Goal: Information Seeking & Learning: Find specific page/section

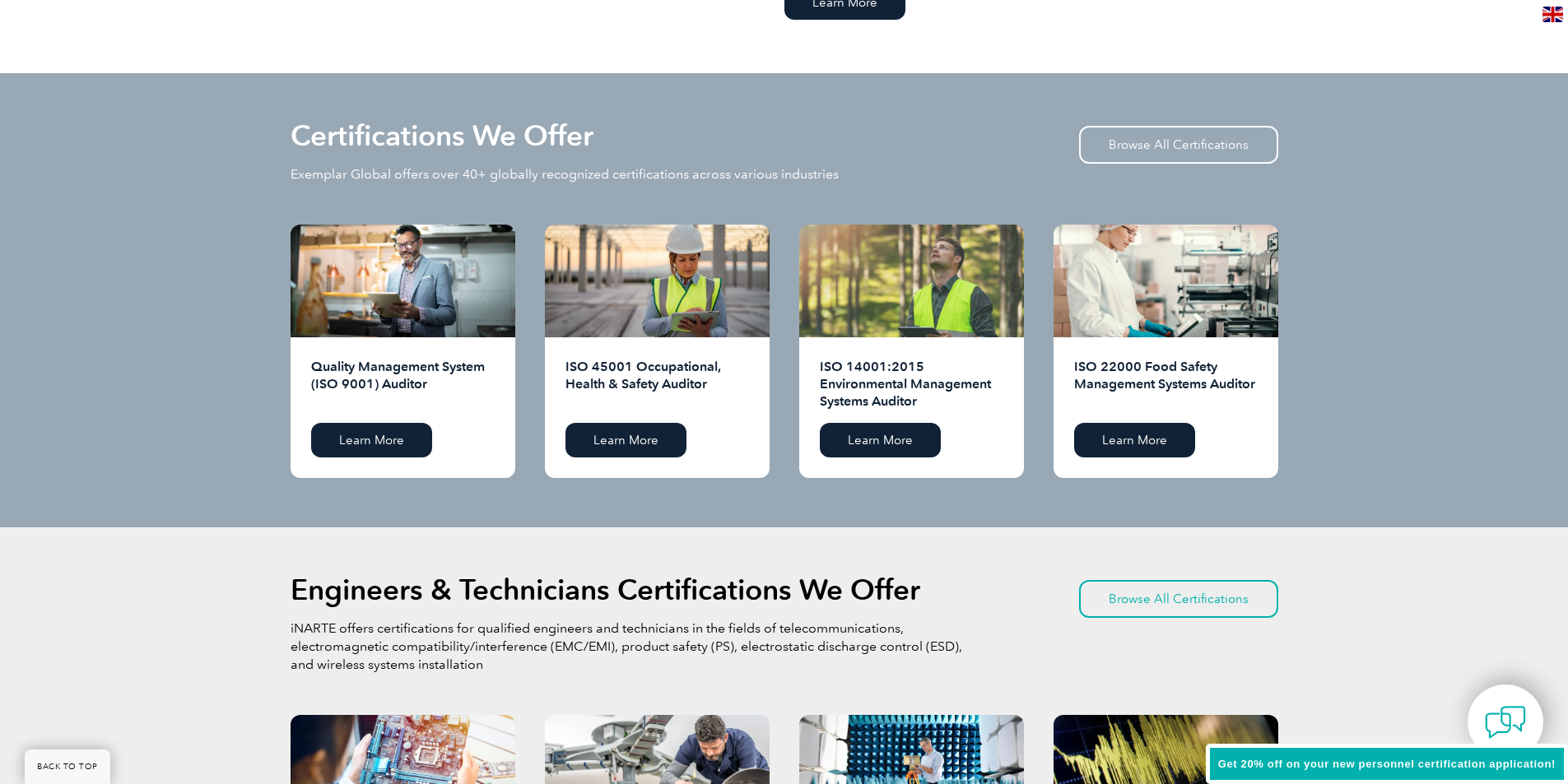
scroll to position [1481, 0]
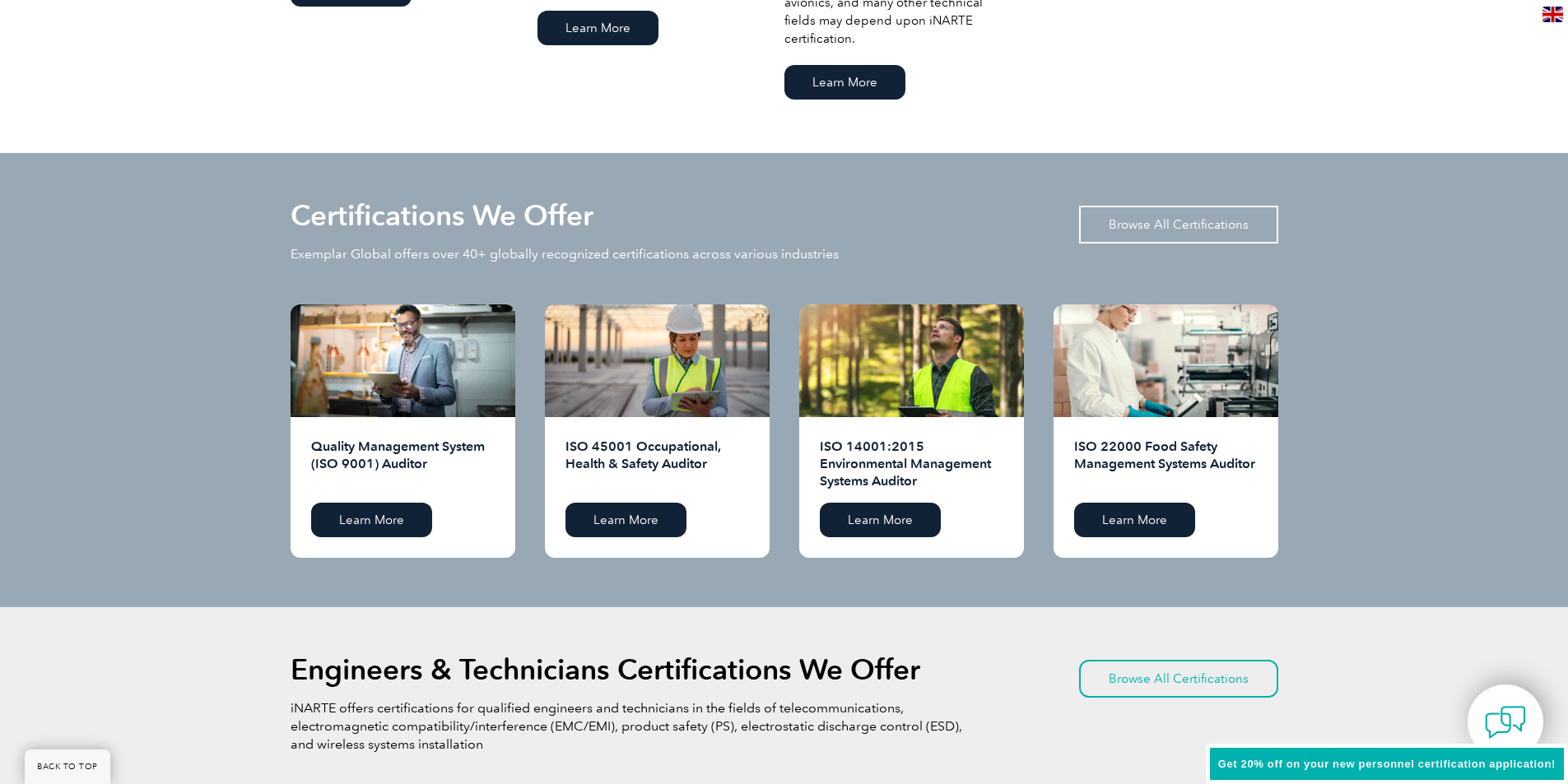
click at [1162, 220] on link "Browse All Certifications" at bounding box center [1179, 224] width 199 height 38
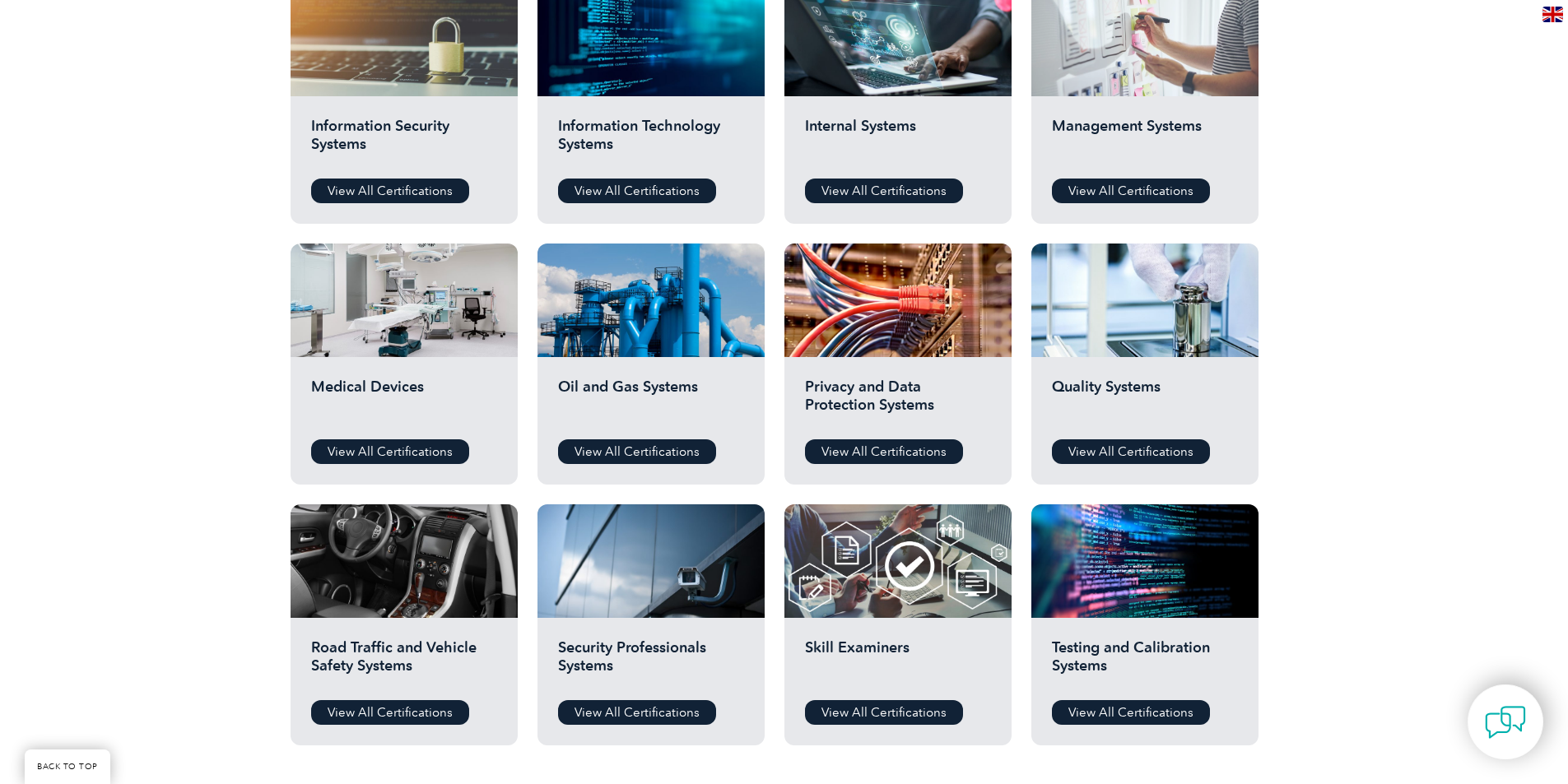
scroll to position [740, 0]
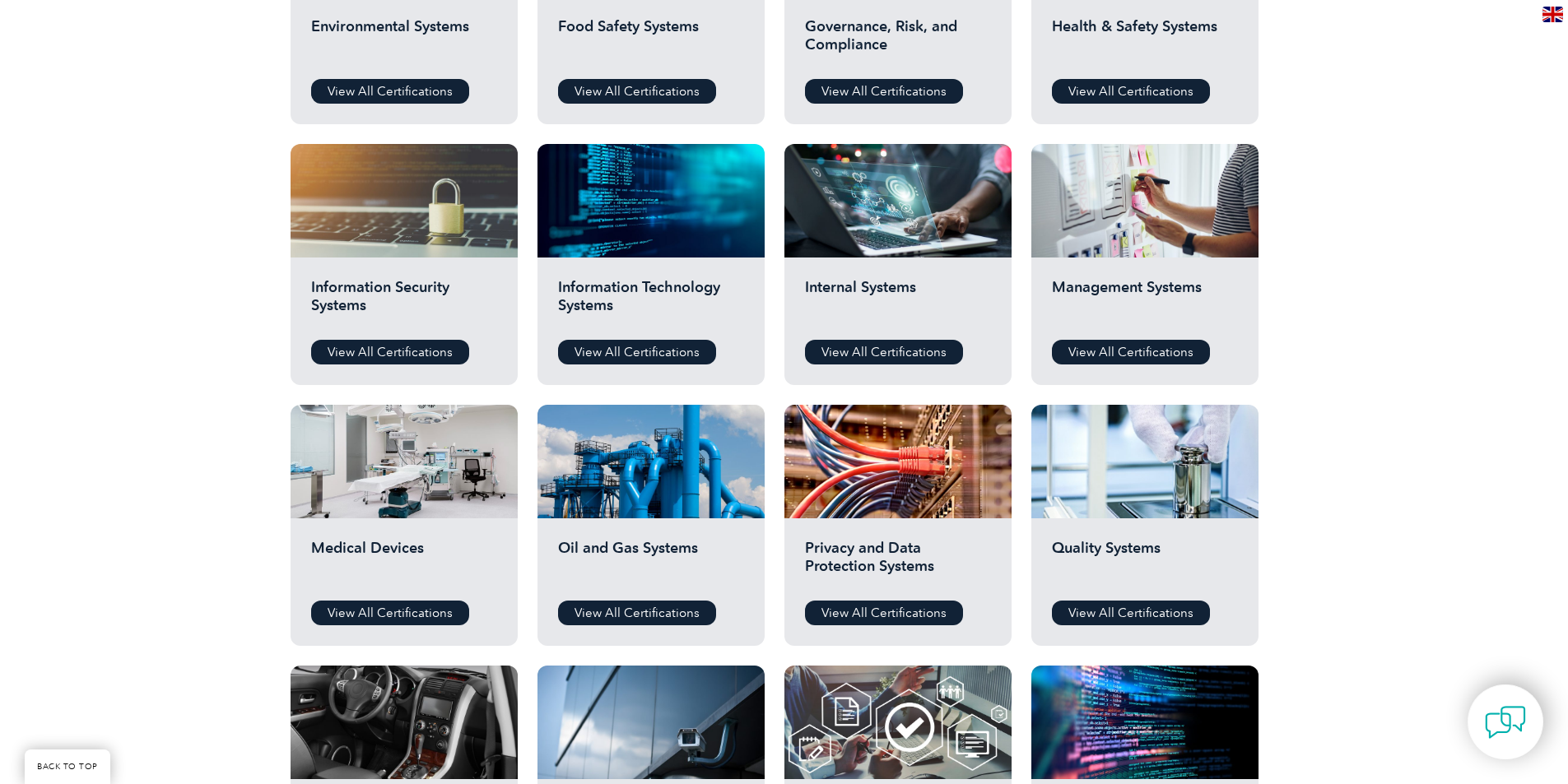
click at [1152, 284] on h2 "Management Systems" at bounding box center [1145, 302] width 186 height 49
click at [1159, 615] on link "View All Certifications" at bounding box center [1131, 613] width 158 height 24
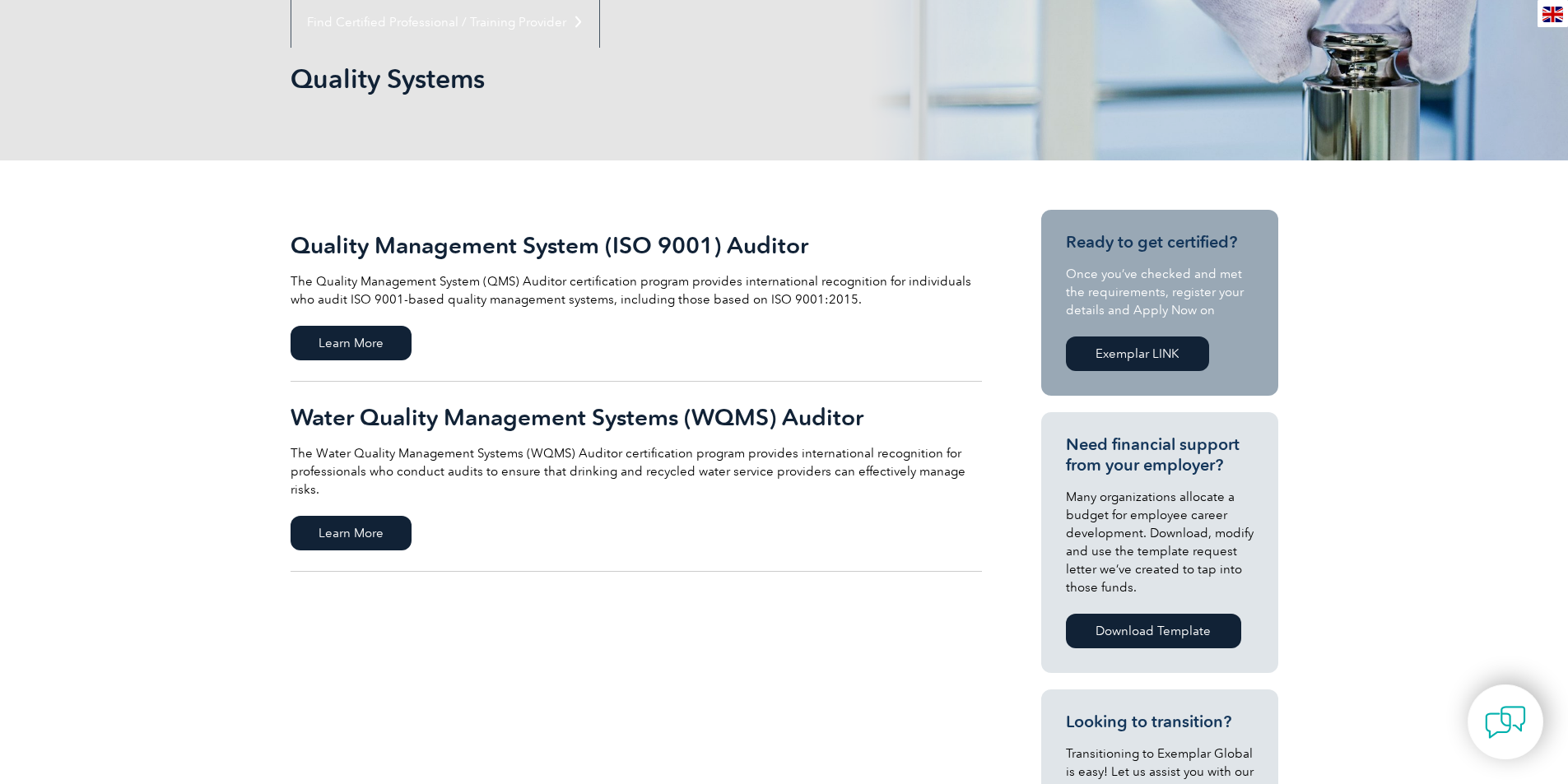
scroll to position [412, 0]
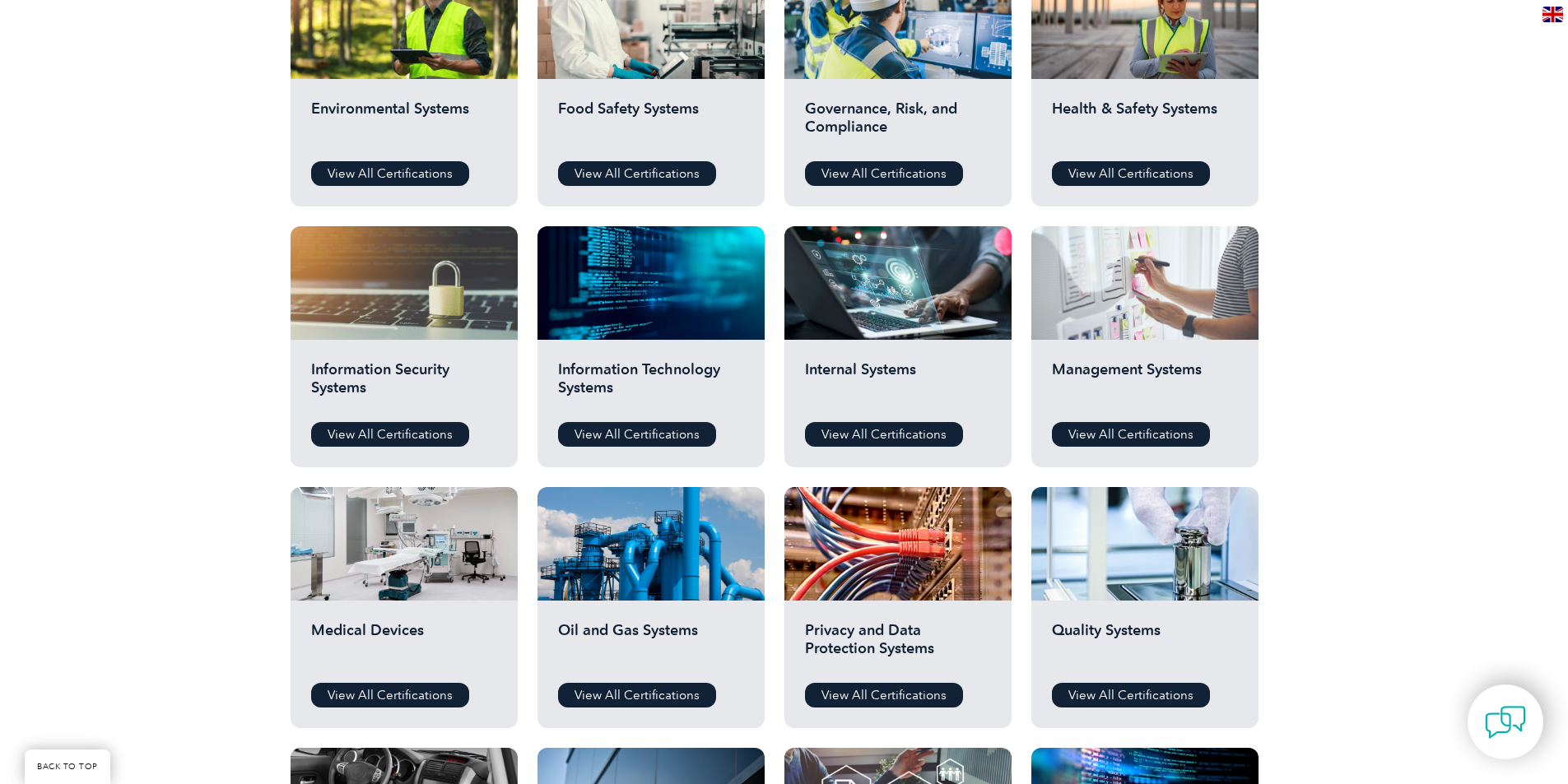
scroll to position [658, 0]
click at [1113, 291] on div at bounding box center [1145, 283] width 227 height 114
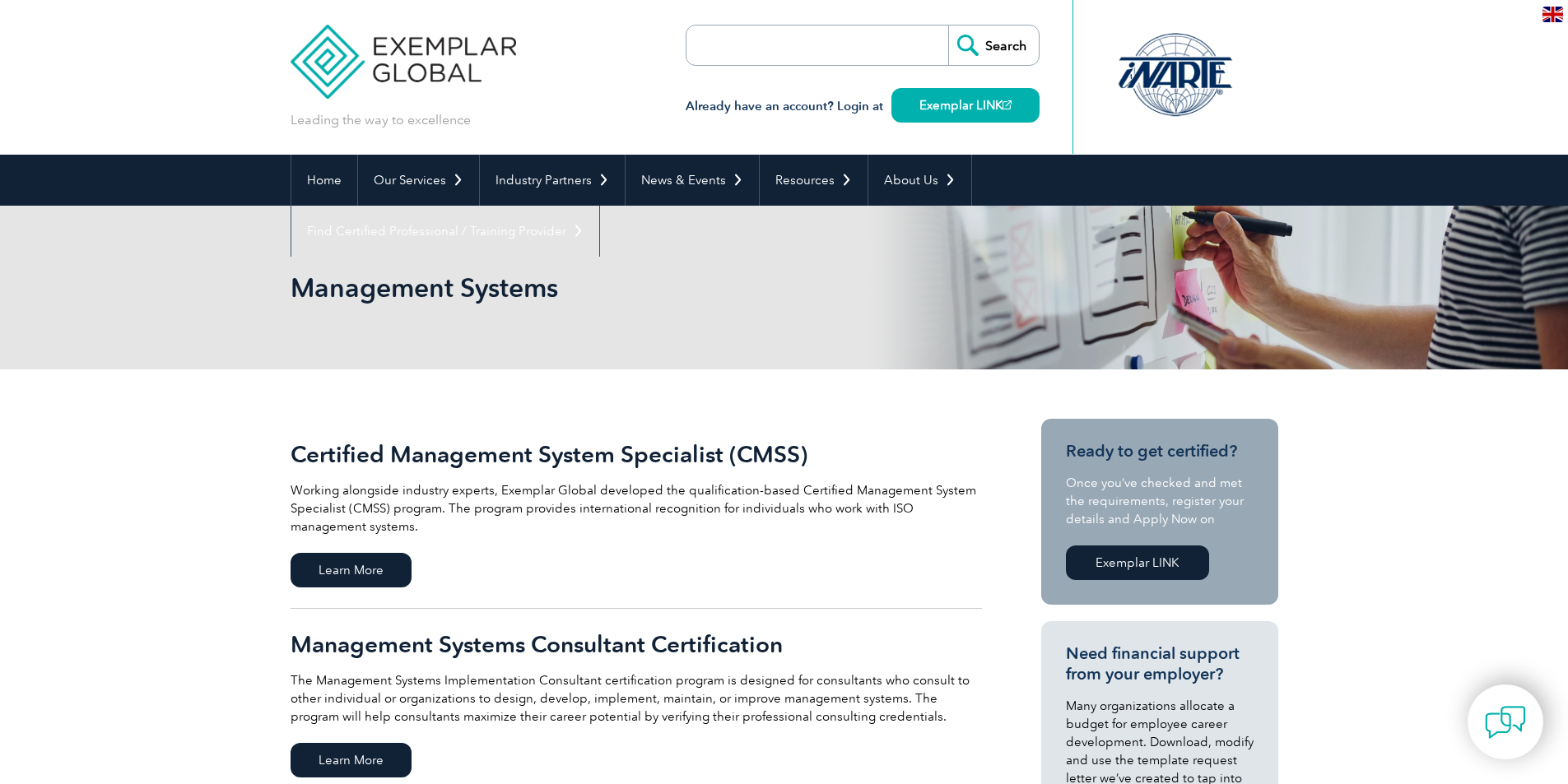
click at [802, 46] on input "search" at bounding box center [781, 45] width 173 height 39
type input "iso 21001"
click at [948, 25] on input "Search" at bounding box center [993, 45] width 91 height 39
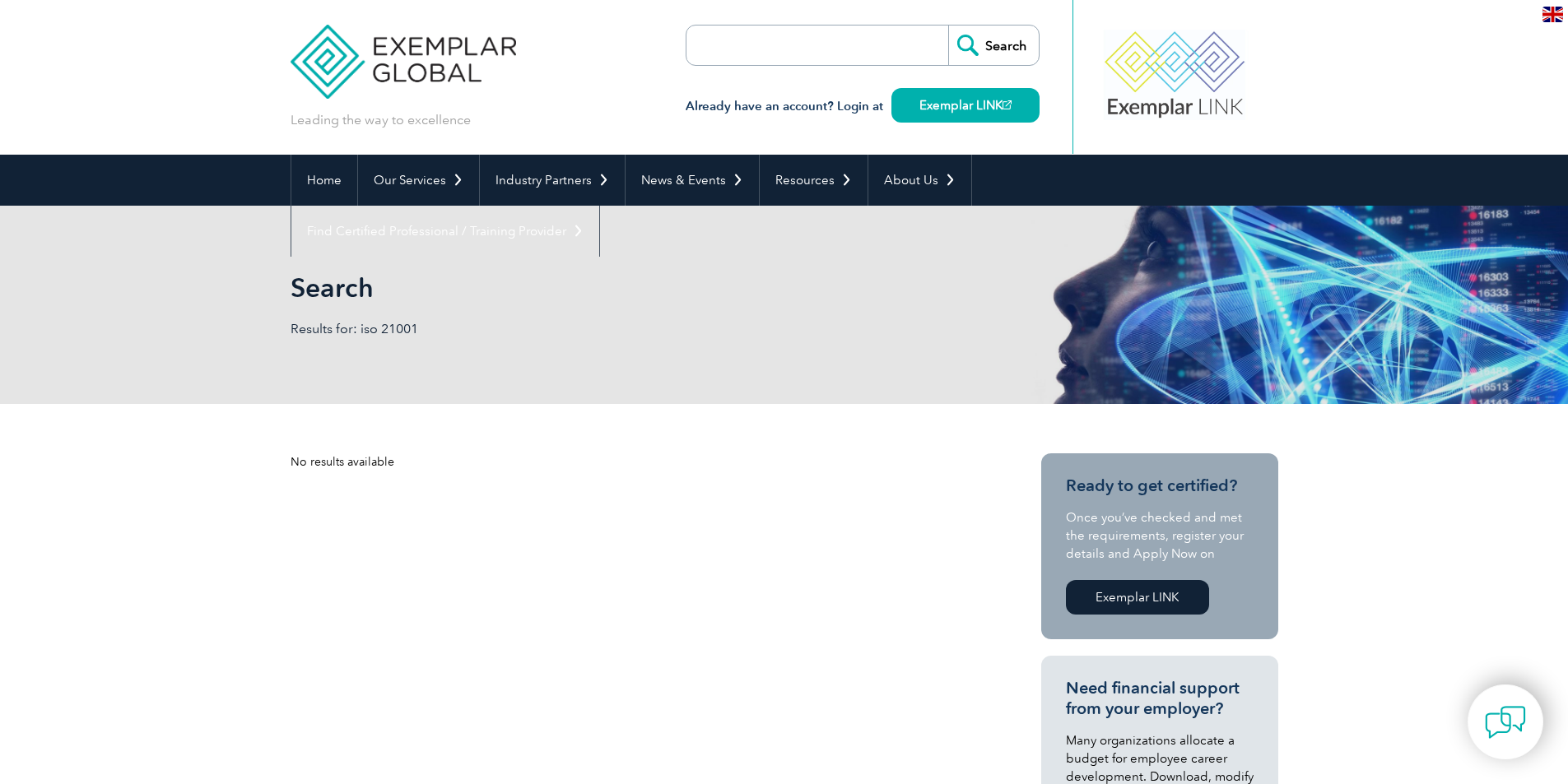
click at [783, 49] on input "search" at bounding box center [781, 45] width 173 height 39
type input "lead implementer"
click at [948, 25] on input "Search" at bounding box center [993, 45] width 91 height 39
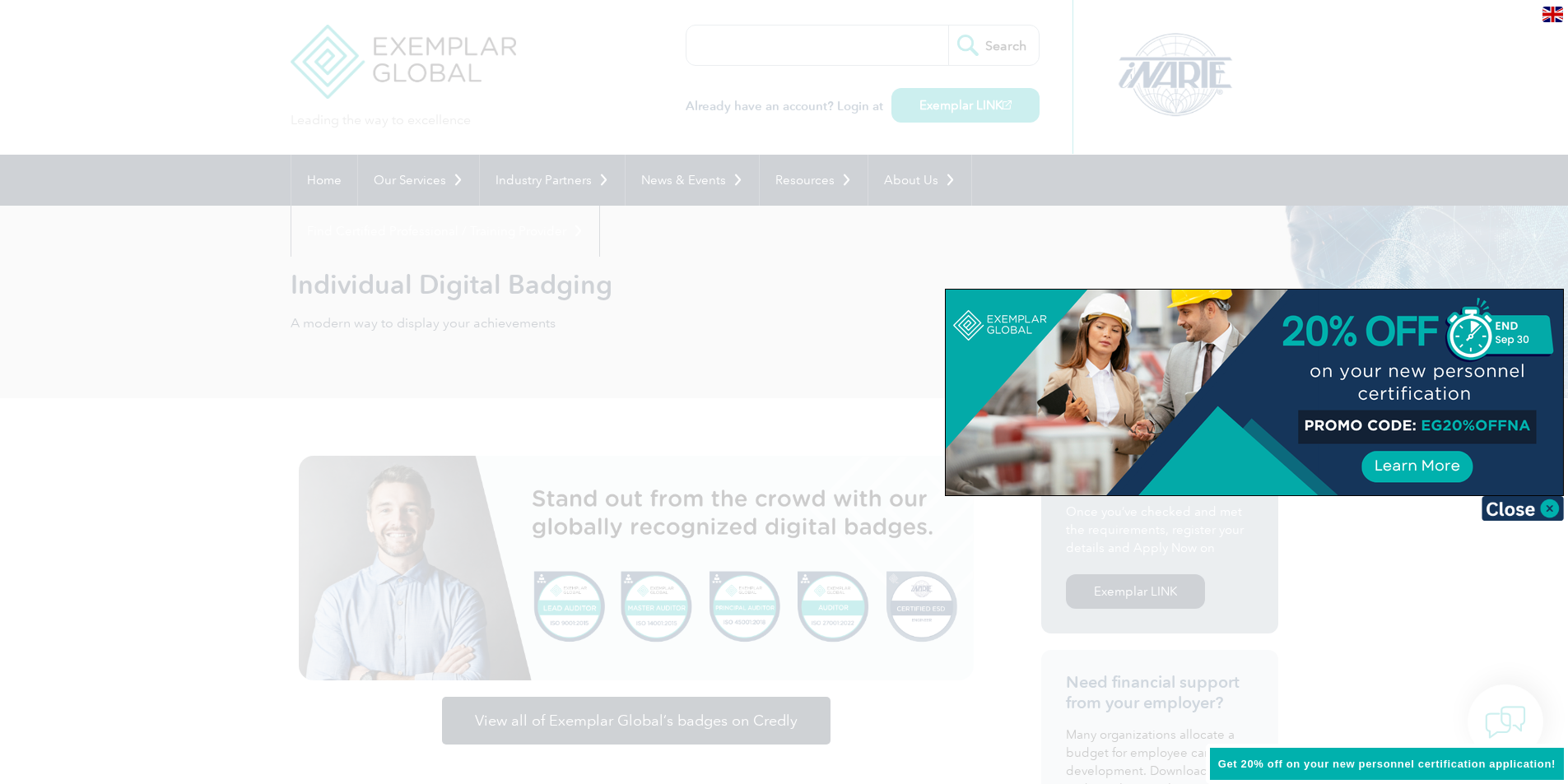
click at [679, 260] on div at bounding box center [784, 392] width 1568 height 784
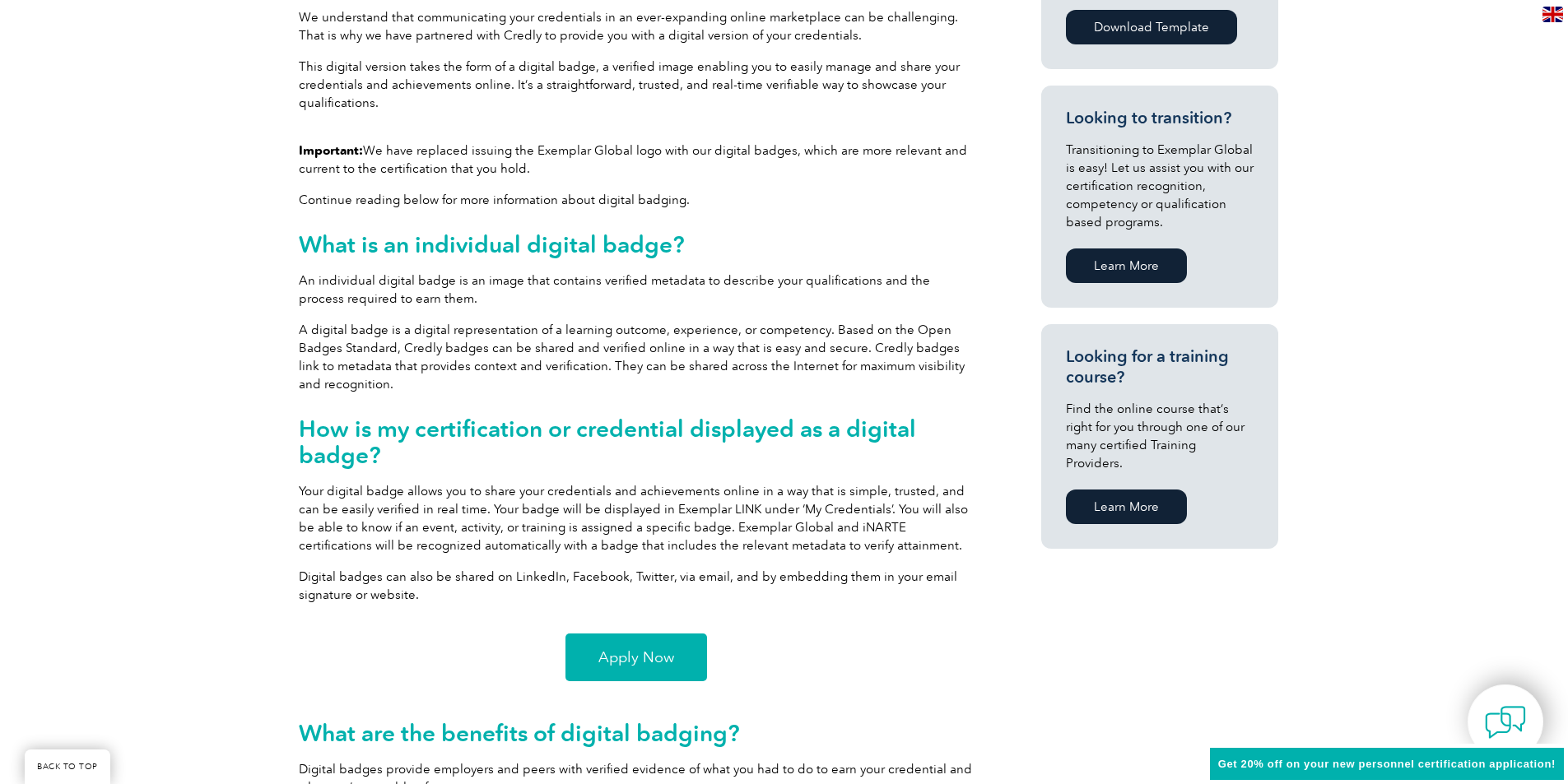
scroll to position [658, 0]
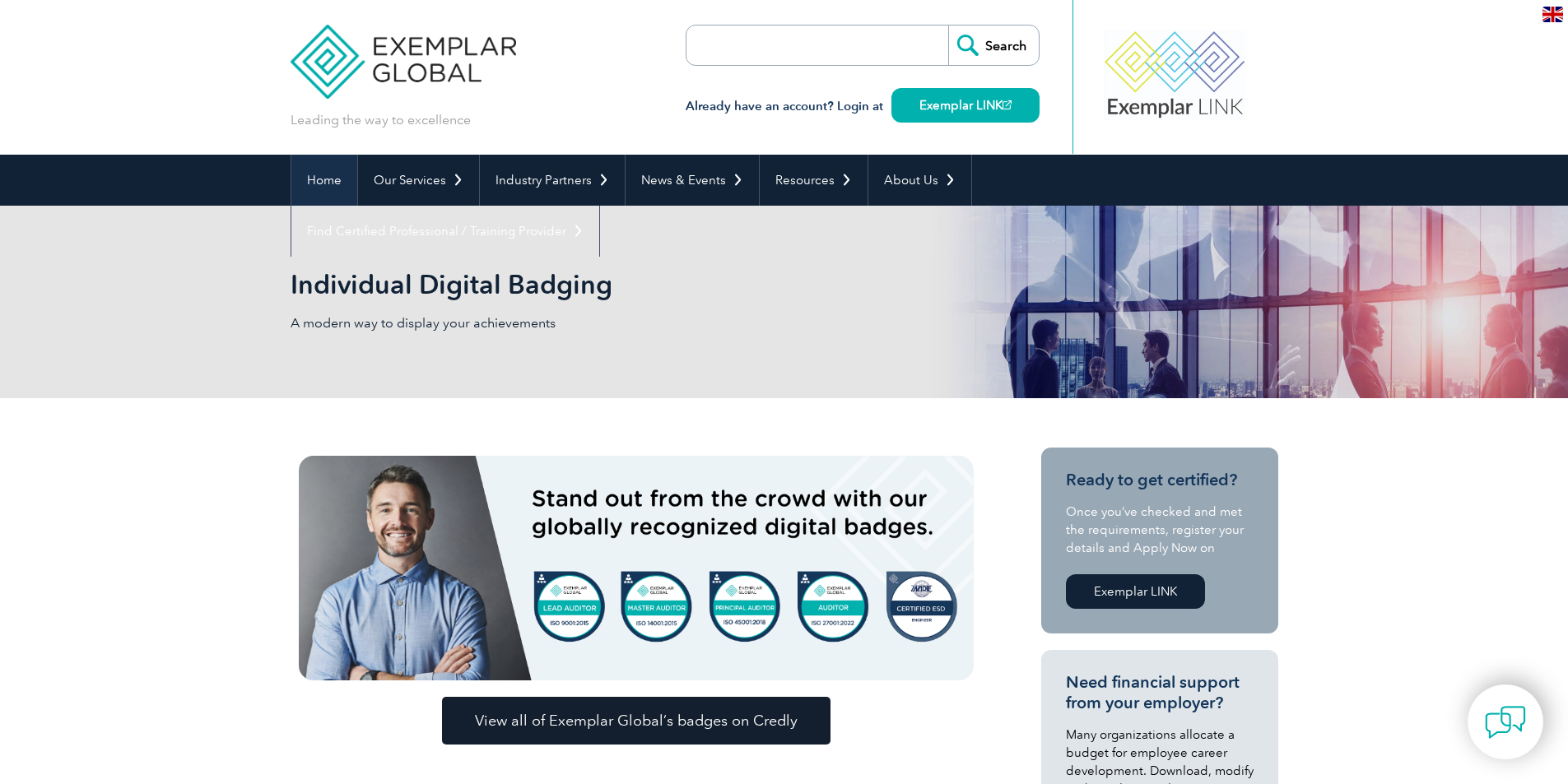
click at [324, 185] on link "Home" at bounding box center [324, 180] width 66 height 51
click at [599, 205] on link "Find Certified Professional / Training Provider" at bounding box center [445, 231] width 308 height 51
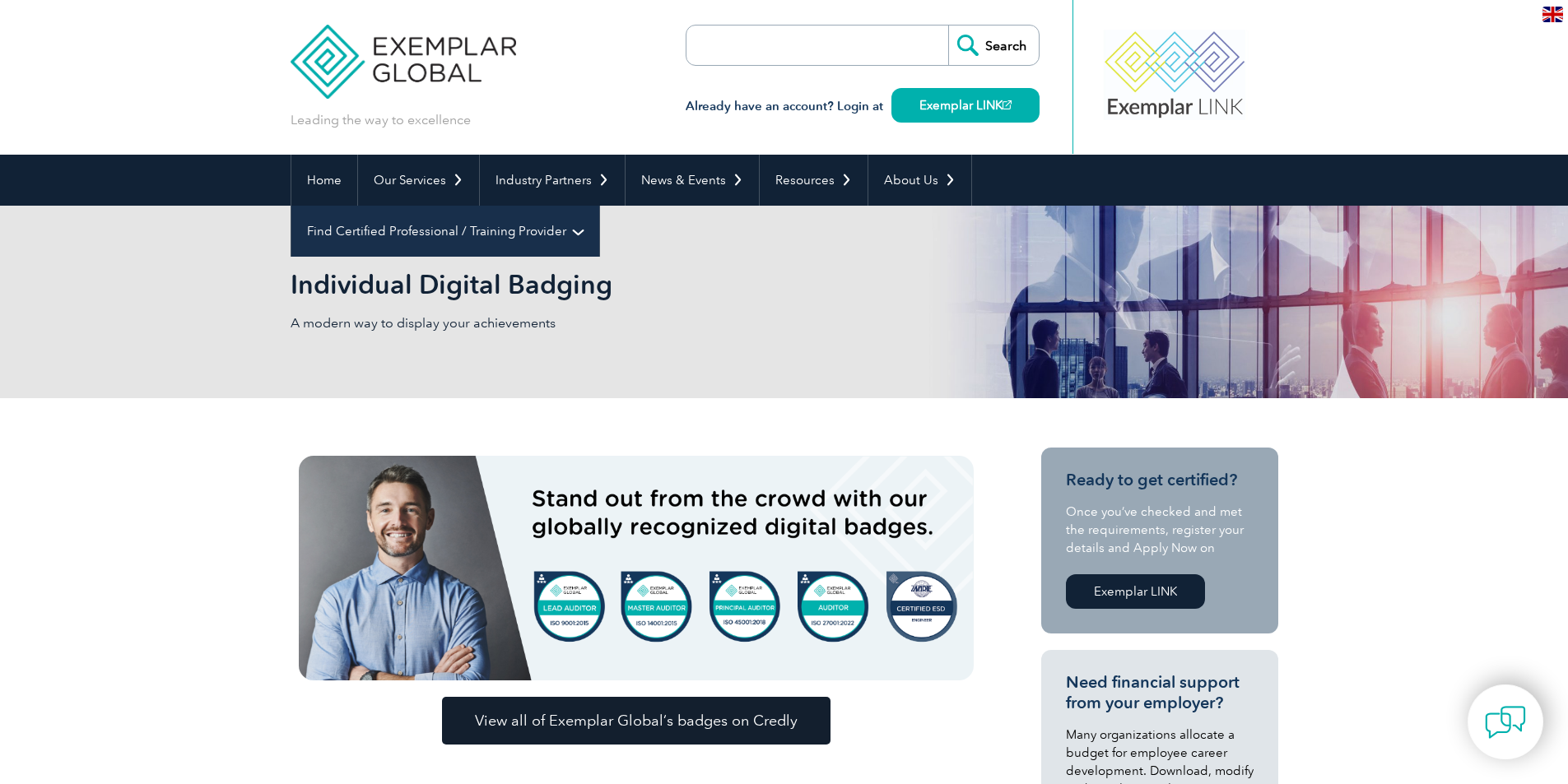
click at [599, 205] on link "Find Certified Professional / Training Provider" at bounding box center [445, 231] width 308 height 51
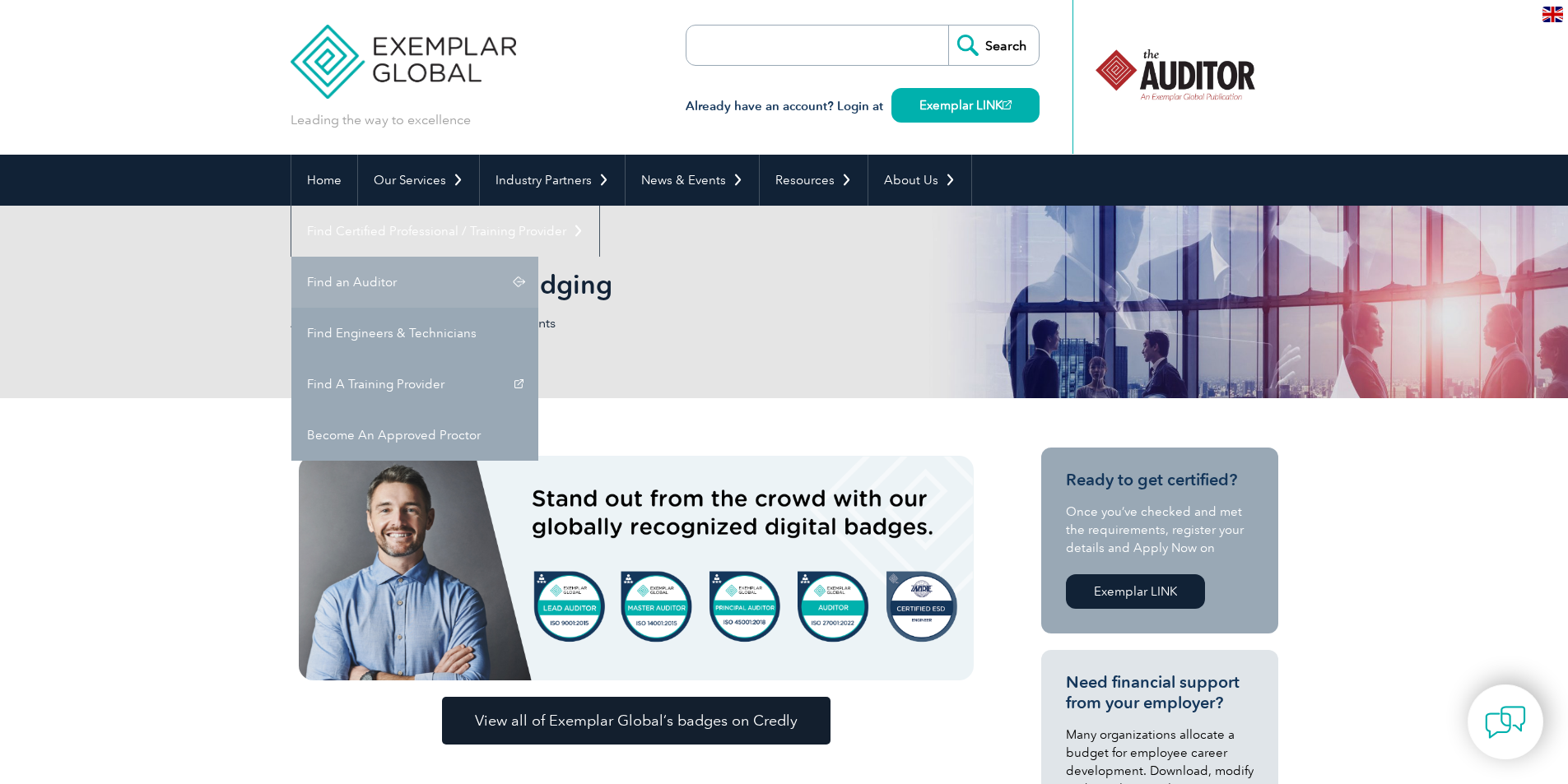
click at [539, 257] on link "Find an Auditor" at bounding box center [415, 282] width 247 height 51
